Goal: Transaction & Acquisition: Purchase product/service

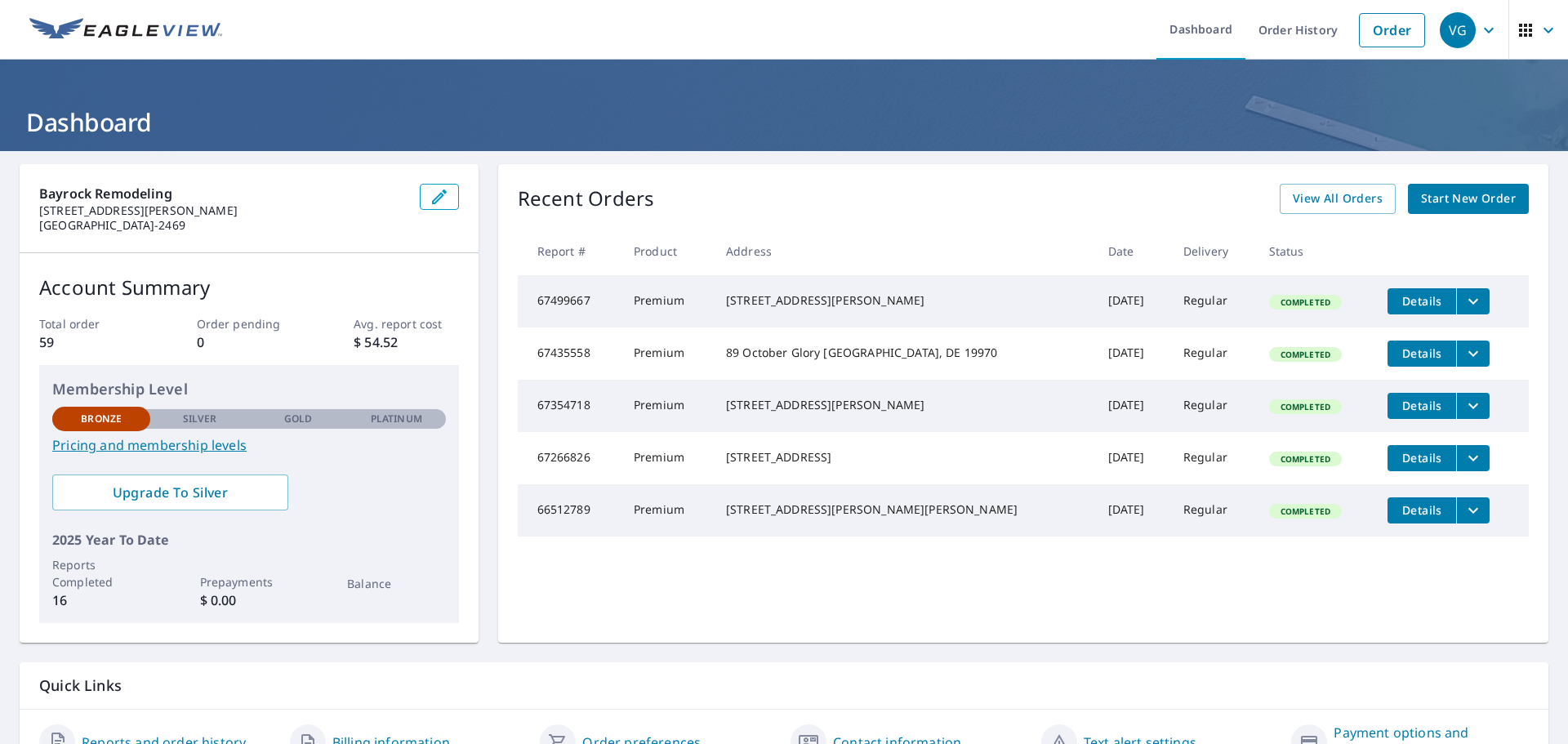
click at [1473, 194] on span "Start New Order" at bounding box center [1468, 199] width 95 height 21
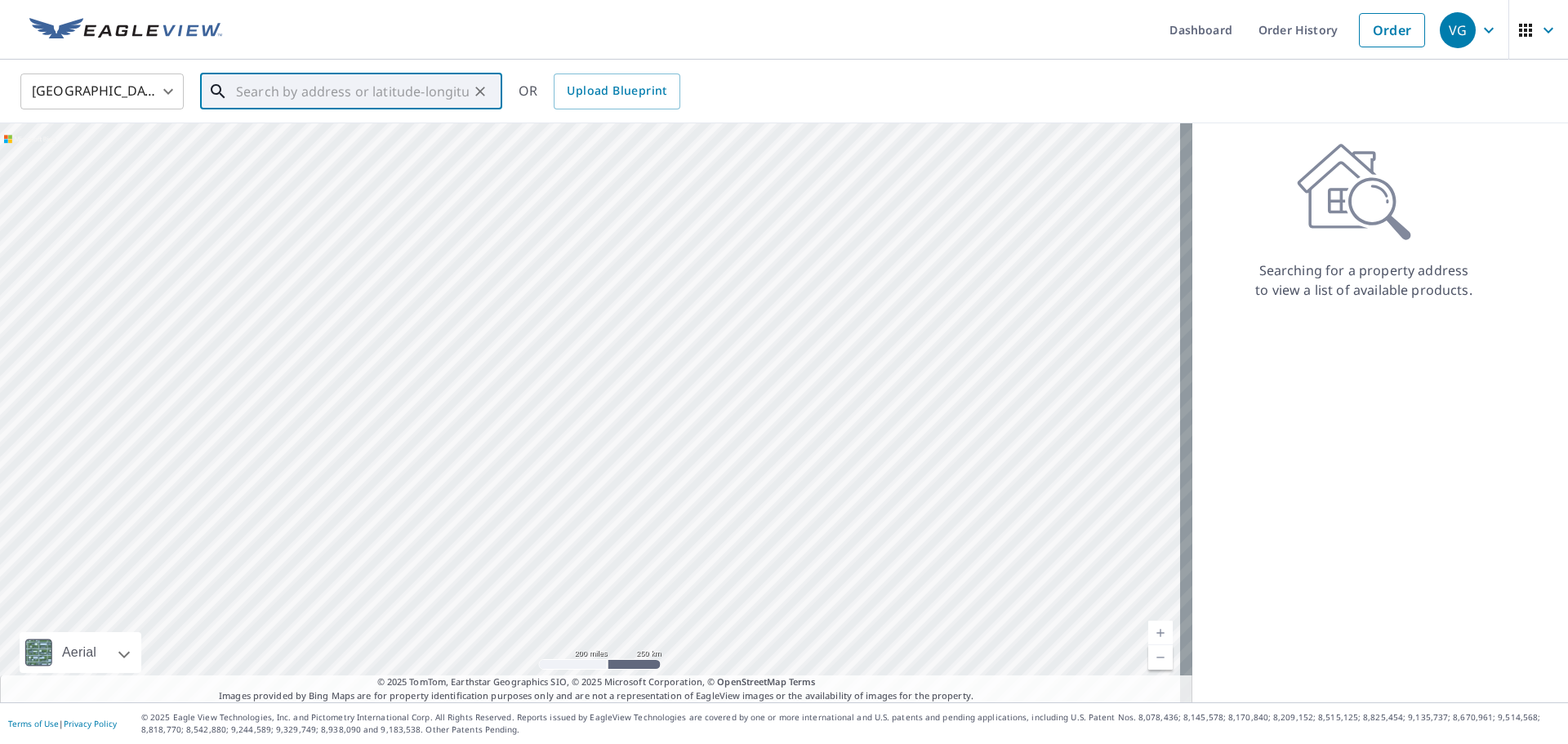
click at [273, 88] on input "text" at bounding box center [353, 91] width 233 height 45
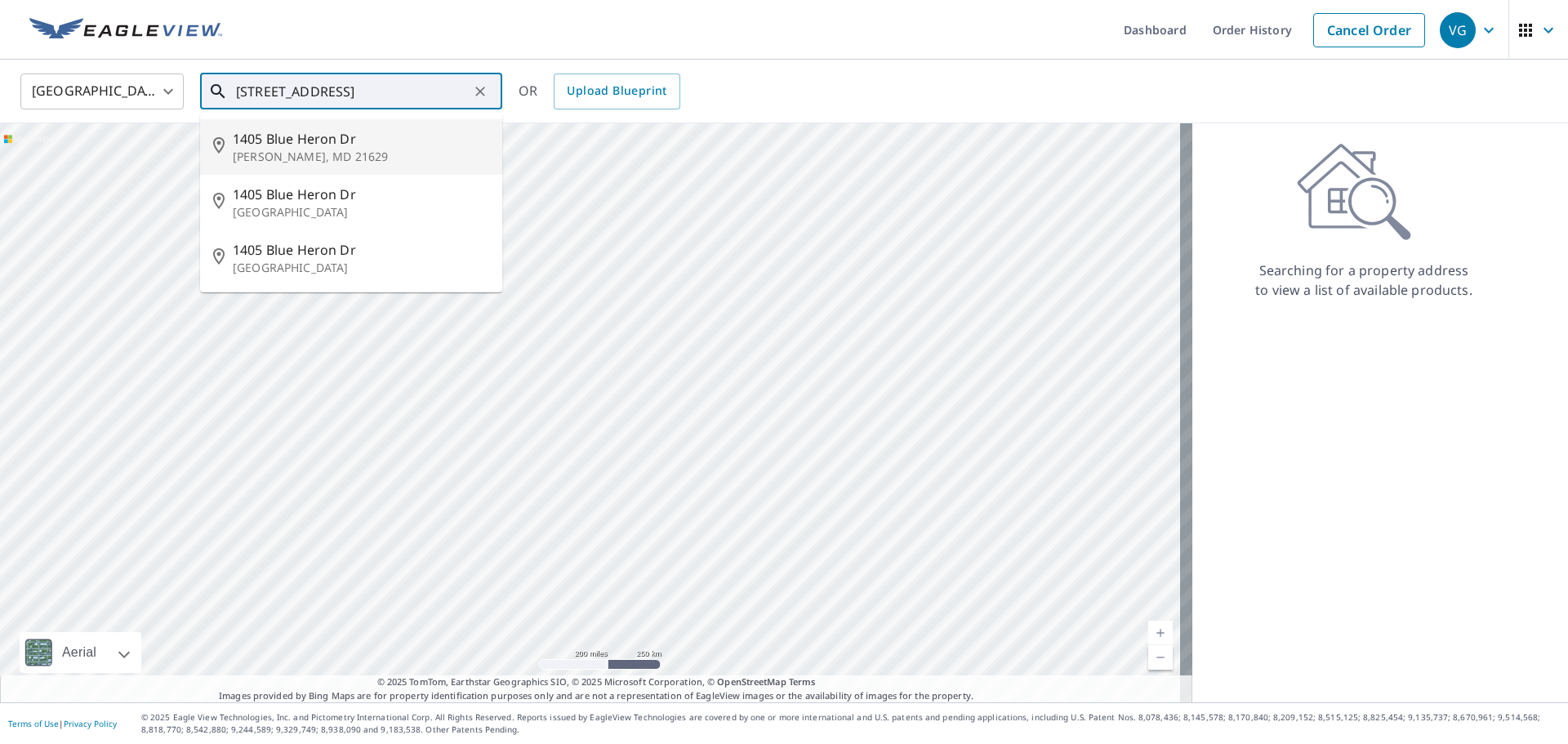
click at [268, 159] on p "[PERSON_NAME], MD 21629" at bounding box center [361, 156] width 257 height 16
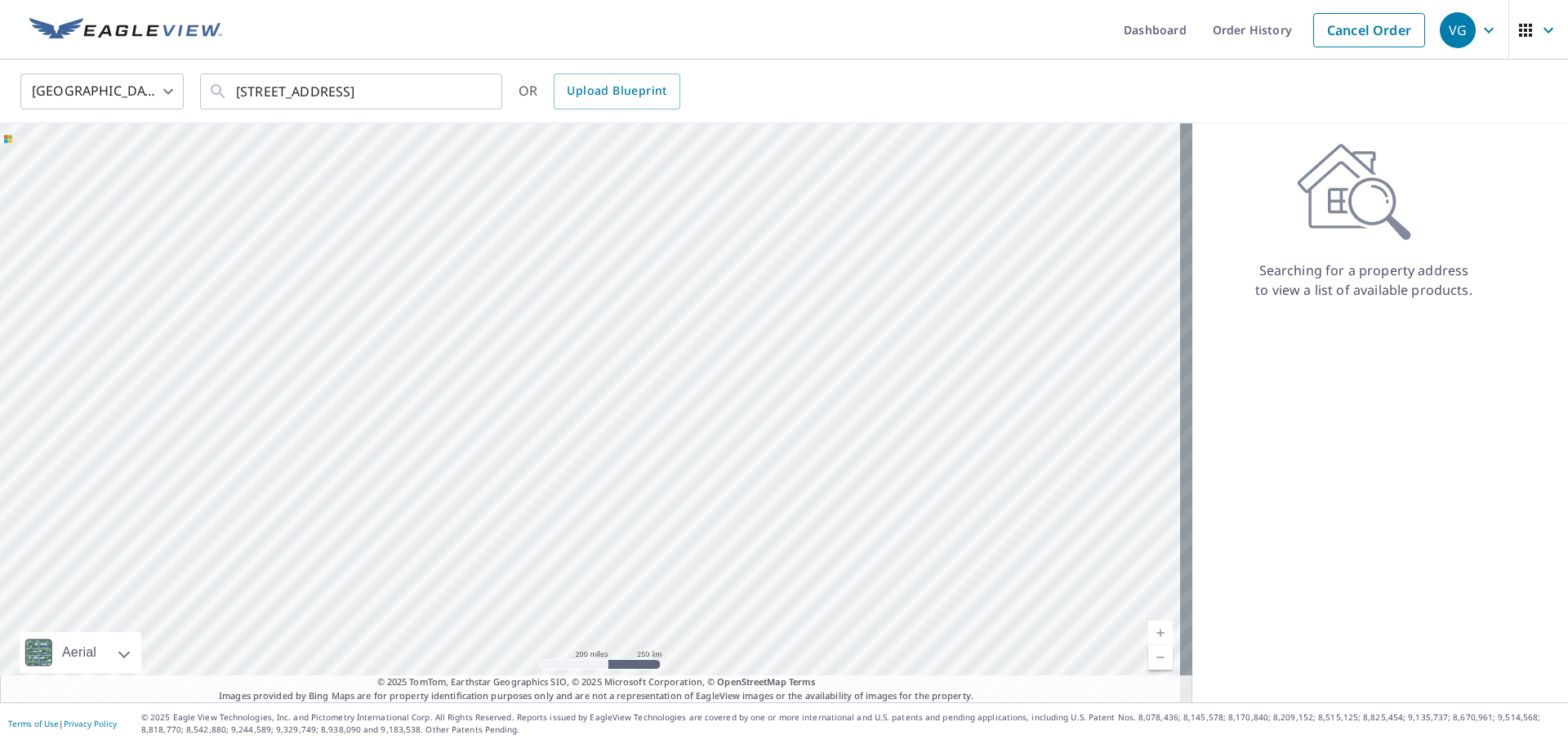
type input "[STREET_ADDRESS][PERSON_NAME]"
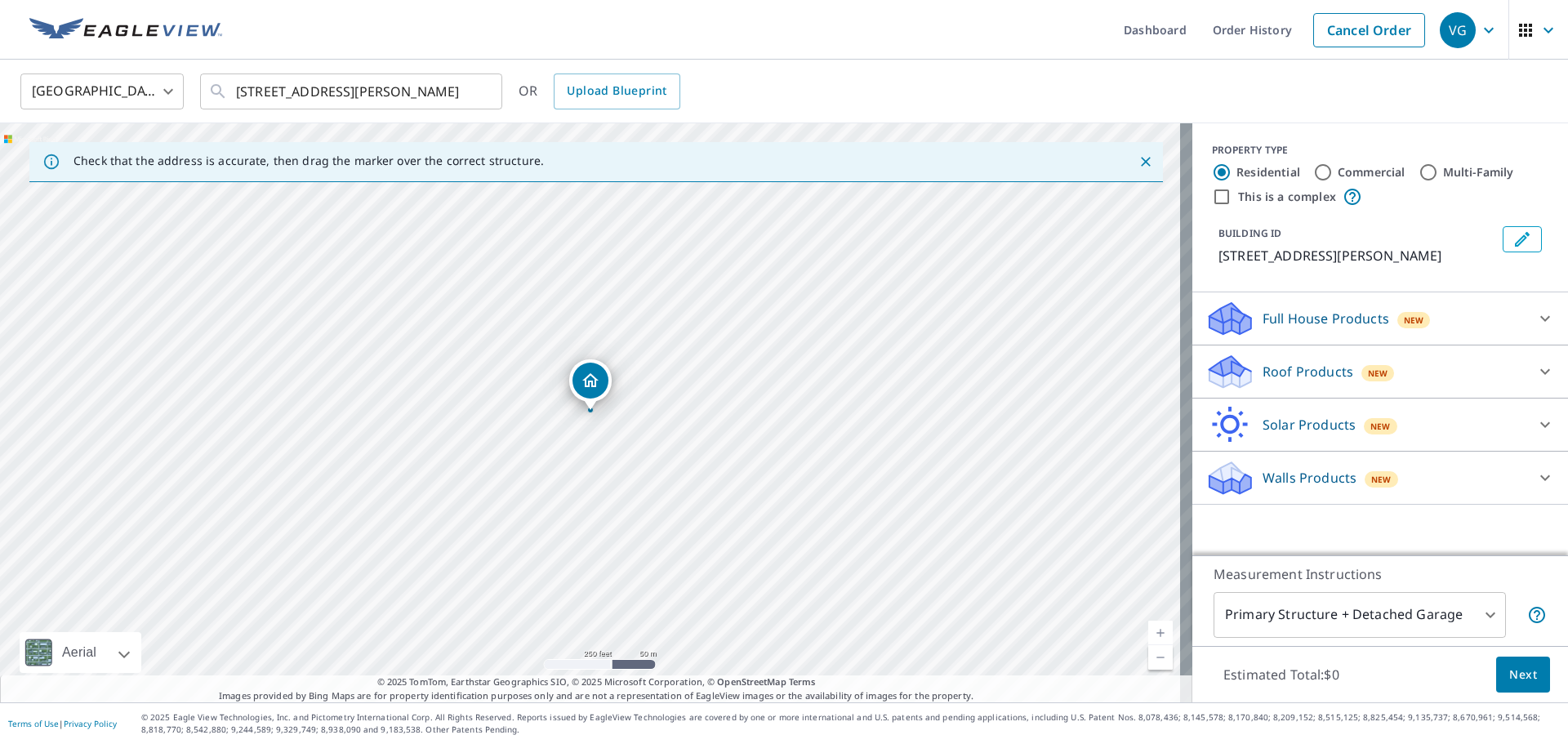
click at [1536, 369] on icon at bounding box center [1545, 372] width 20 height 20
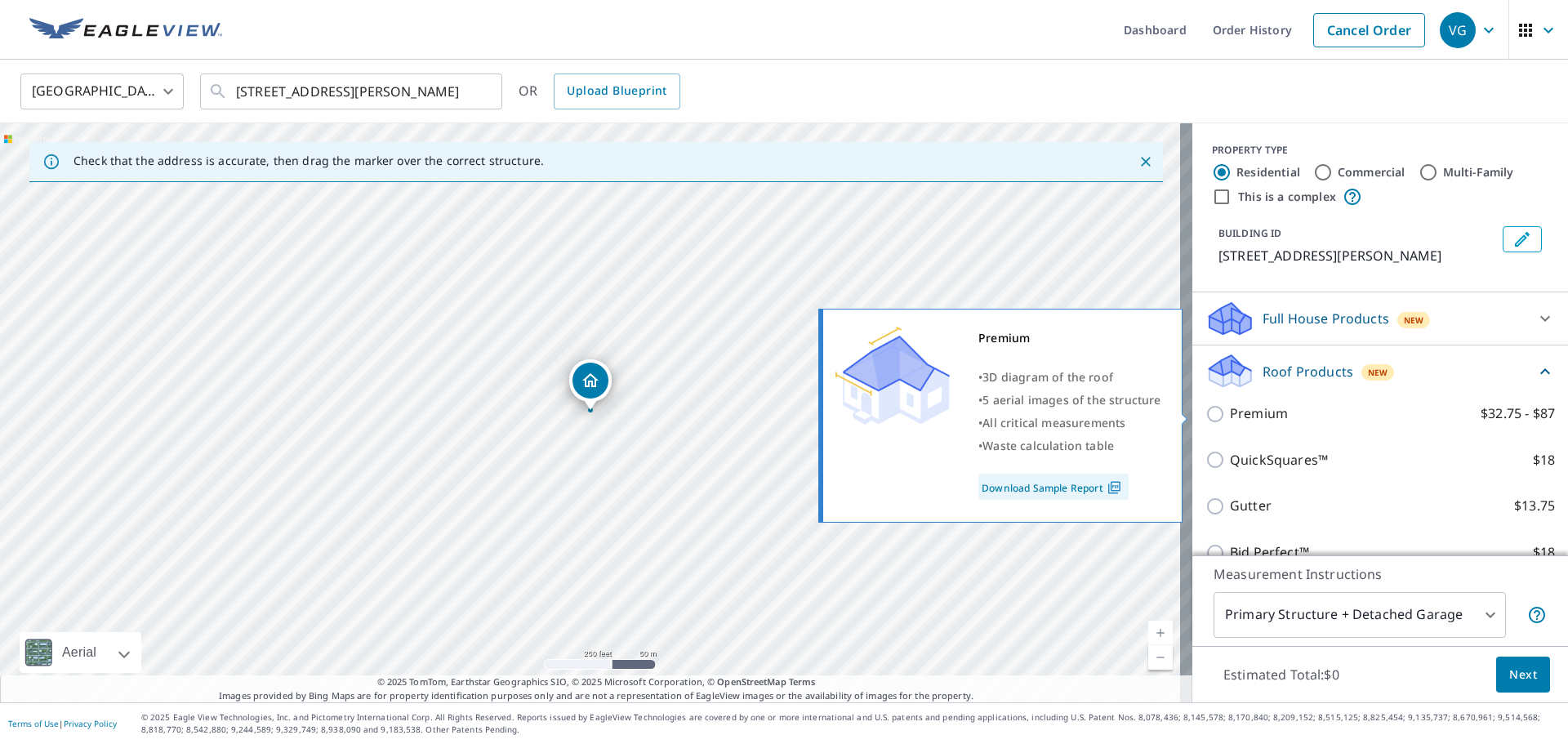
click at [1210, 413] on input "Premium $32.75 - $87" at bounding box center [1218, 414] width 25 height 20
checkbox input "true"
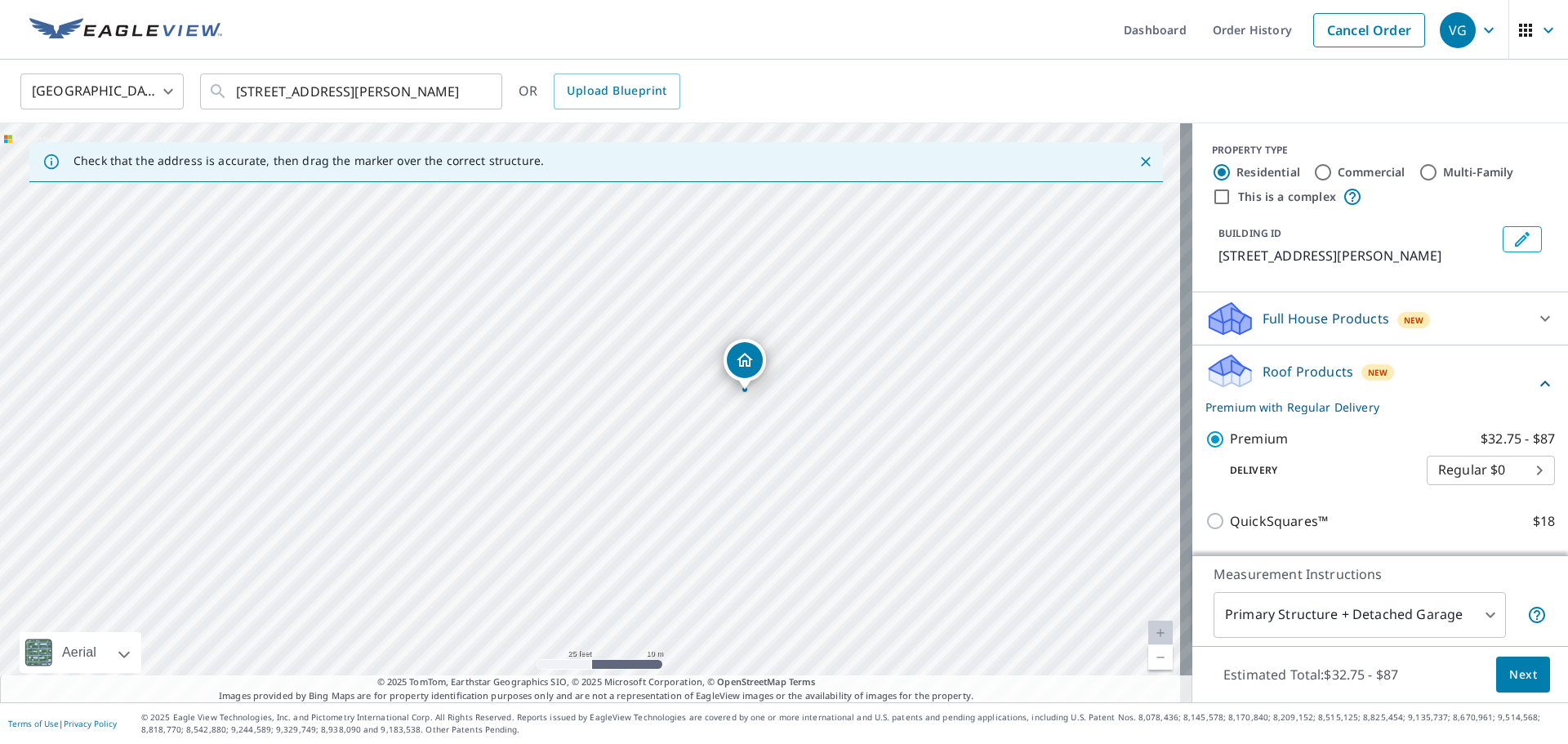
click at [1522, 669] on span "Next" at bounding box center [1522, 675] width 27 height 21
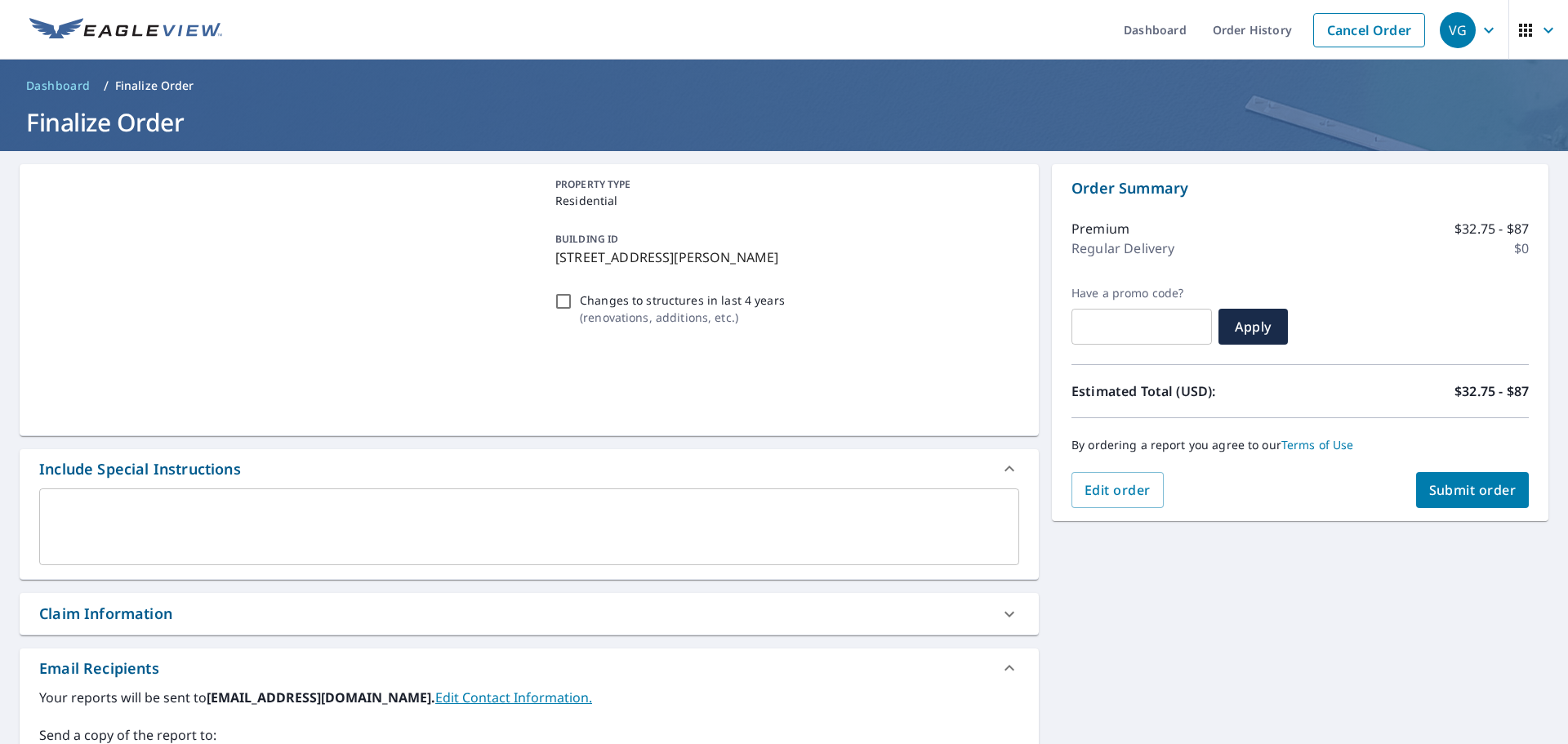
click at [1468, 497] on span "Submit order" at bounding box center [1473, 490] width 87 height 18
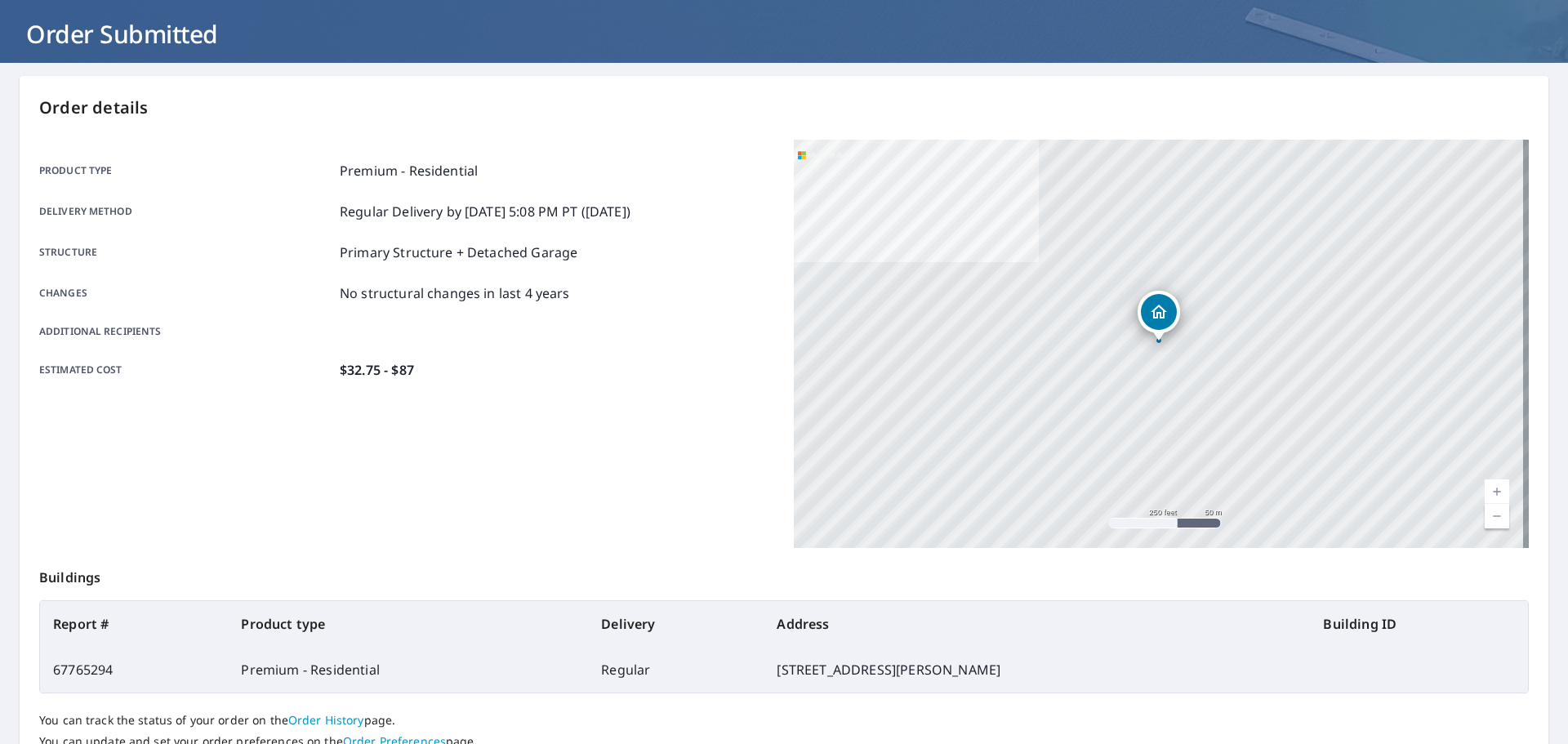
scroll to position [217, 0]
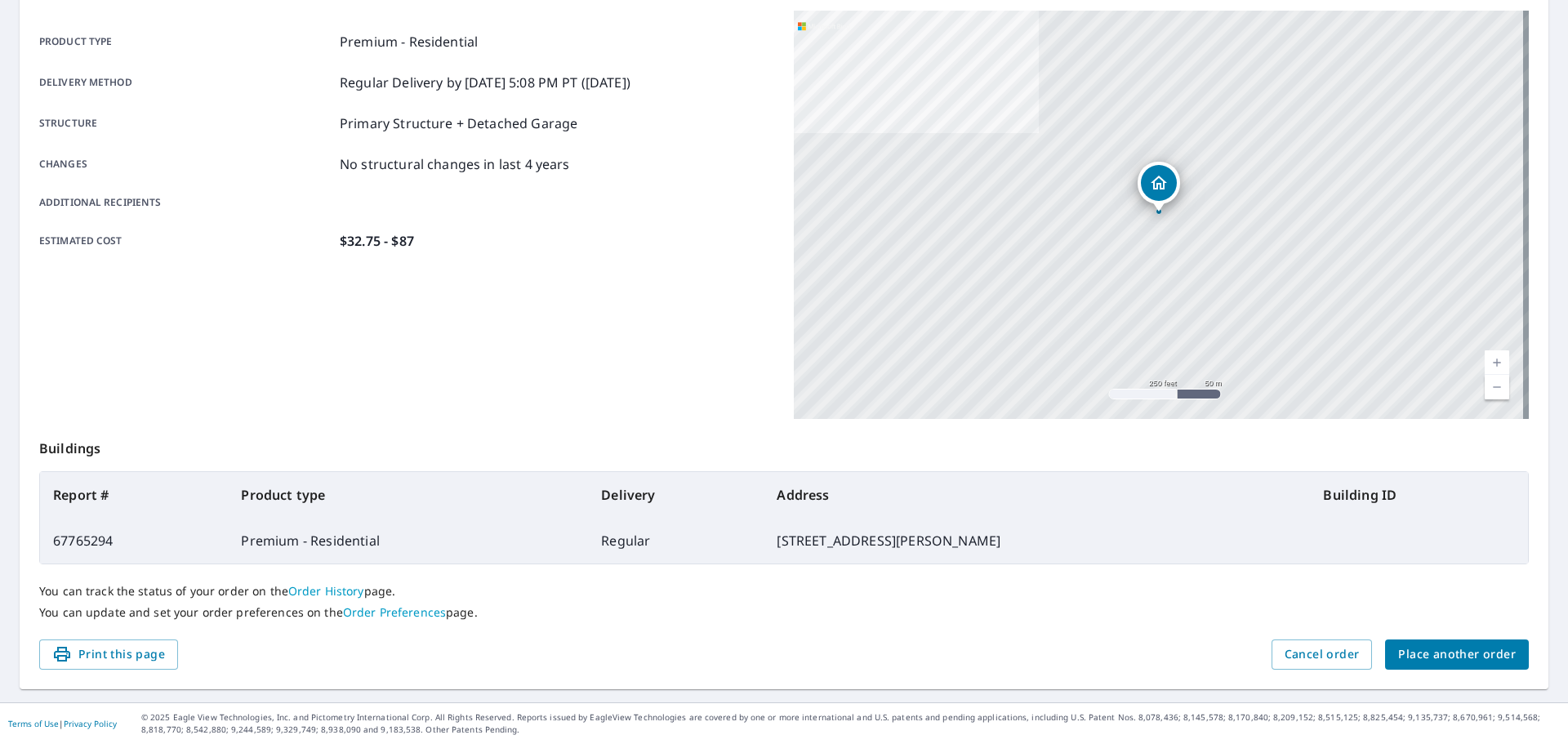
drag, startPoint x: 745, startPoint y: 533, endPoint x: 995, endPoint y: 554, distance: 250.9
click at [995, 554] on td "[STREET_ADDRESS][PERSON_NAME]" at bounding box center [1037, 540] width 546 height 45
copy td "[STREET_ADDRESS][PERSON_NAME]"
